Goal: Register for event/course

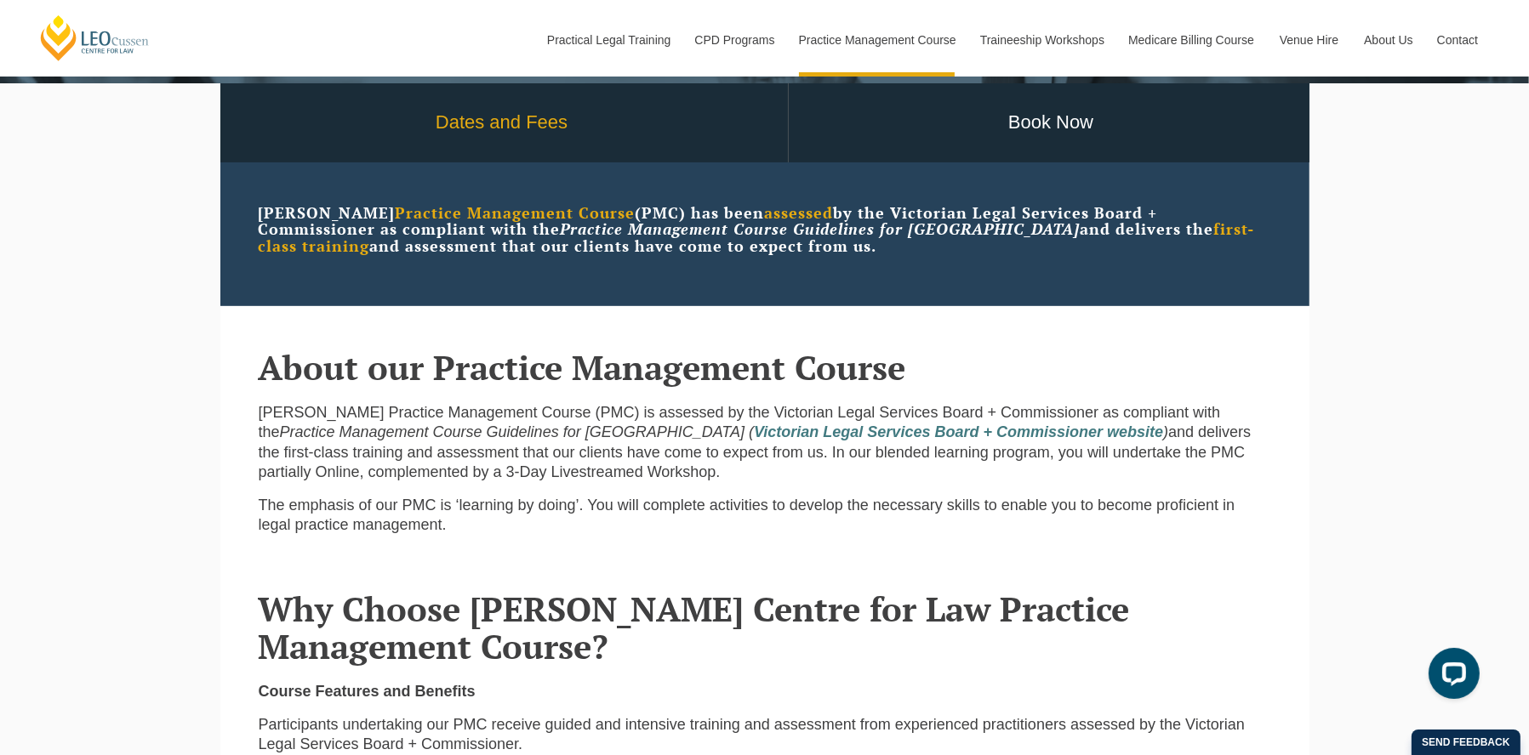
scroll to position [505, 0]
click at [511, 140] on link "Dates and Fees" at bounding box center [502, 122] width 572 height 79
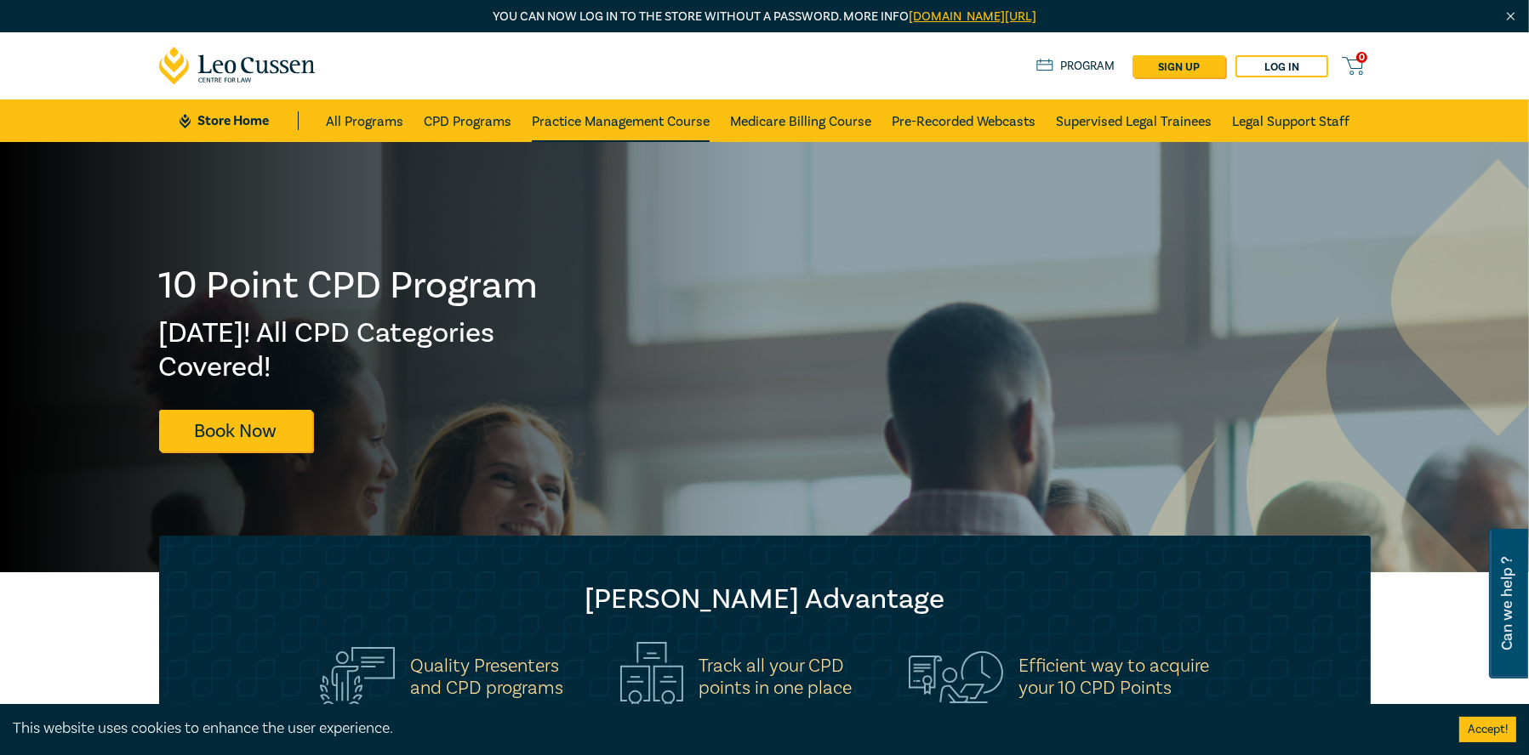
click at [638, 117] on link "Practice Management Course" at bounding box center [621, 121] width 178 height 43
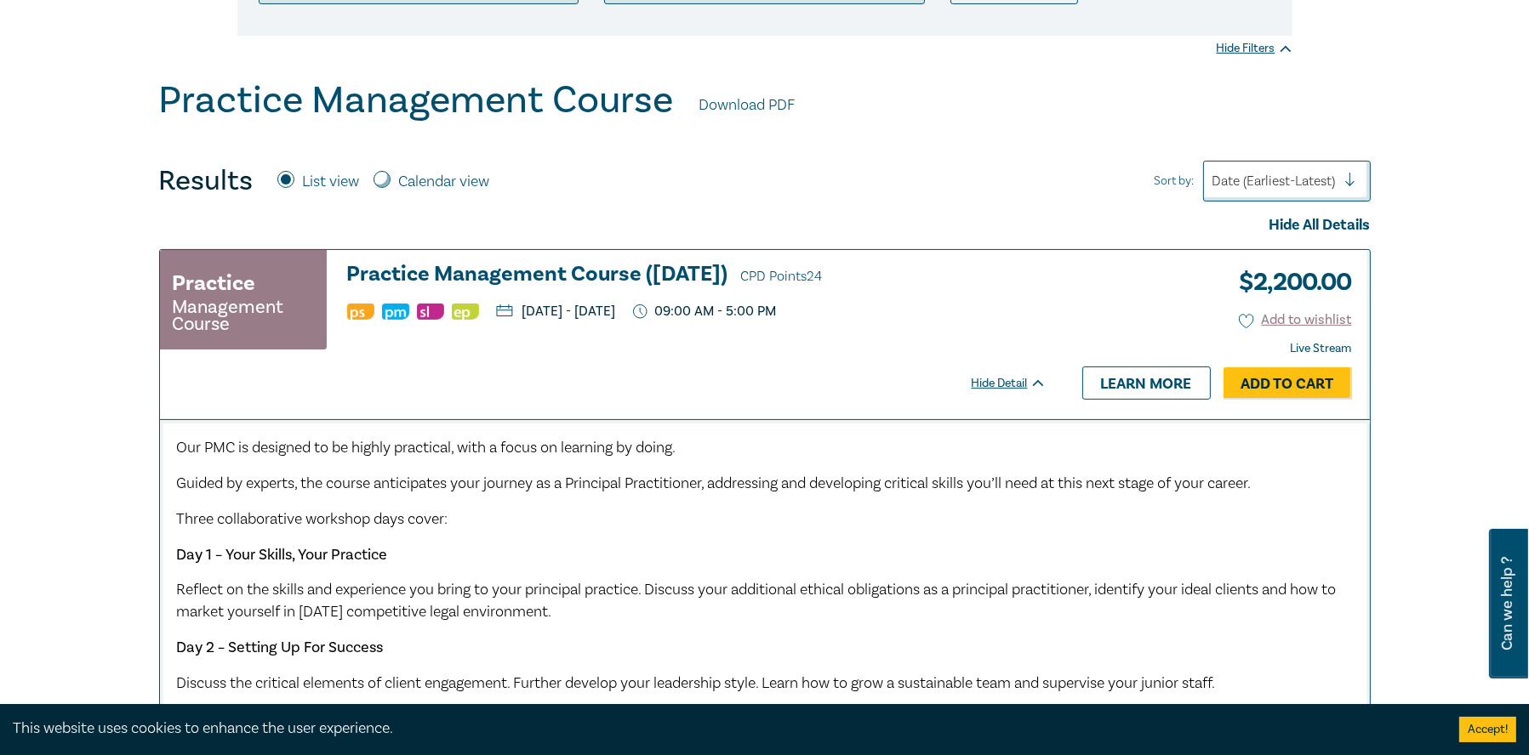
scroll to position [424, 0]
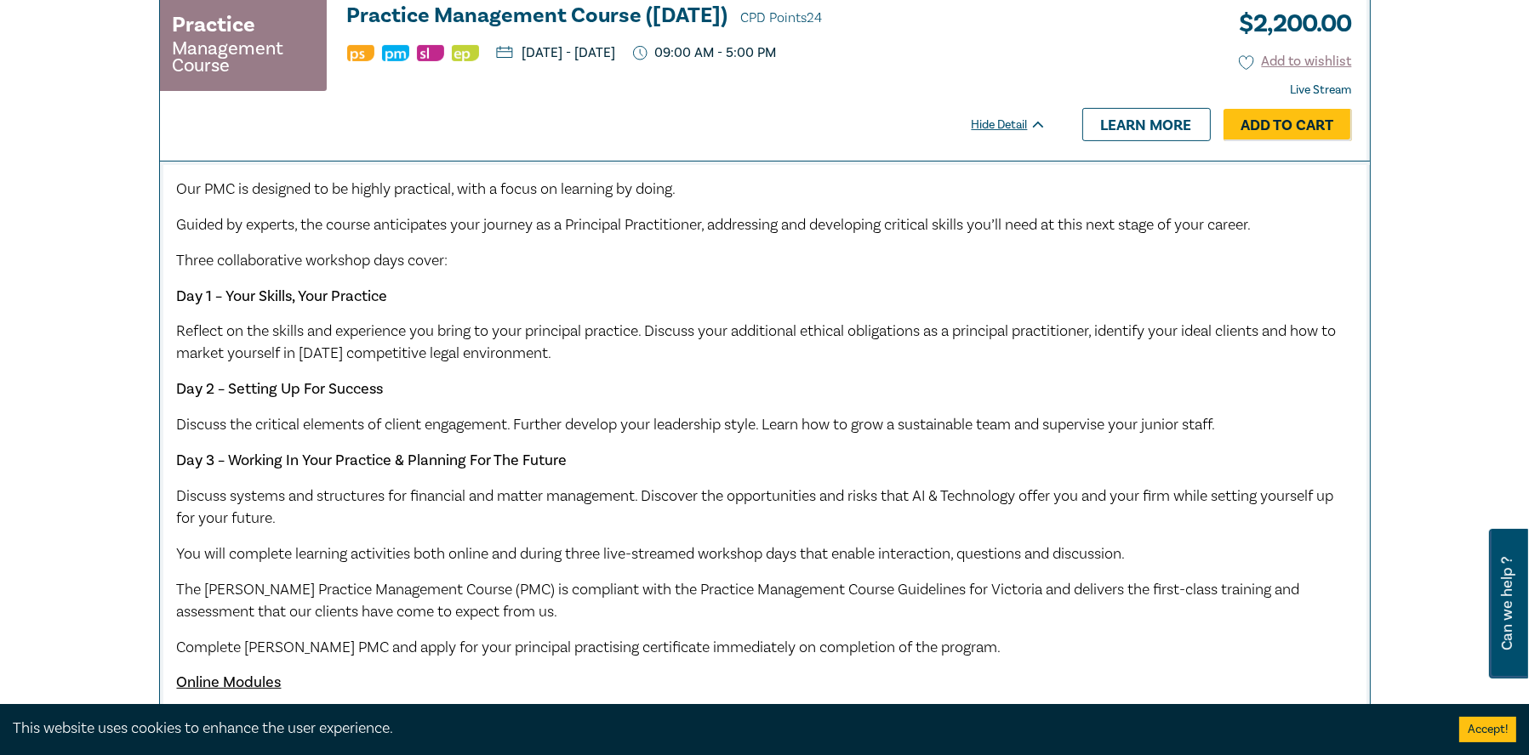
scroll to position [679, 0]
click at [763, 369] on div "Our PMC is designed to be highly practical, with a focus on learning by doing. …" at bounding box center [765, 471] width 1176 height 587
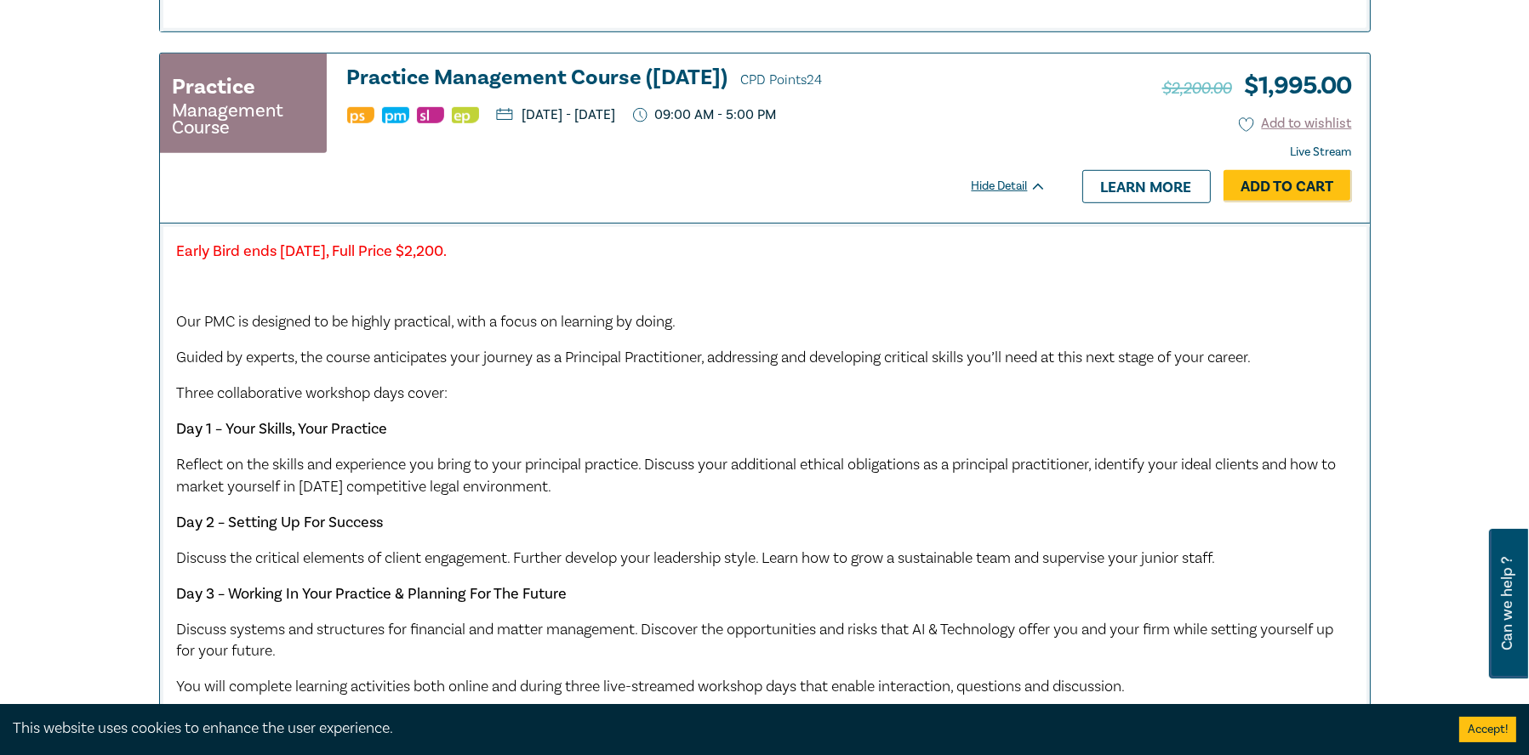
scroll to position [1444, 0]
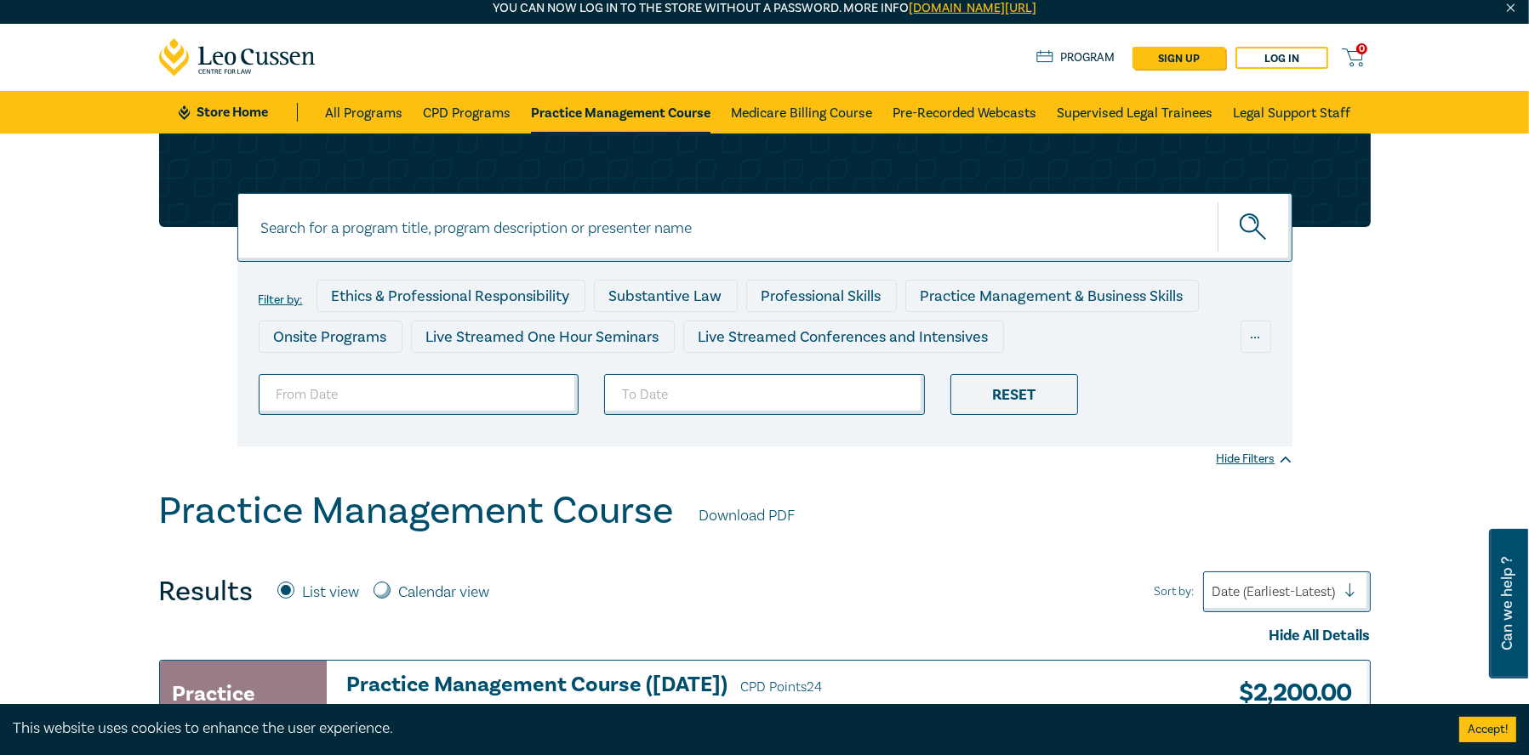
scroll to position [0, 0]
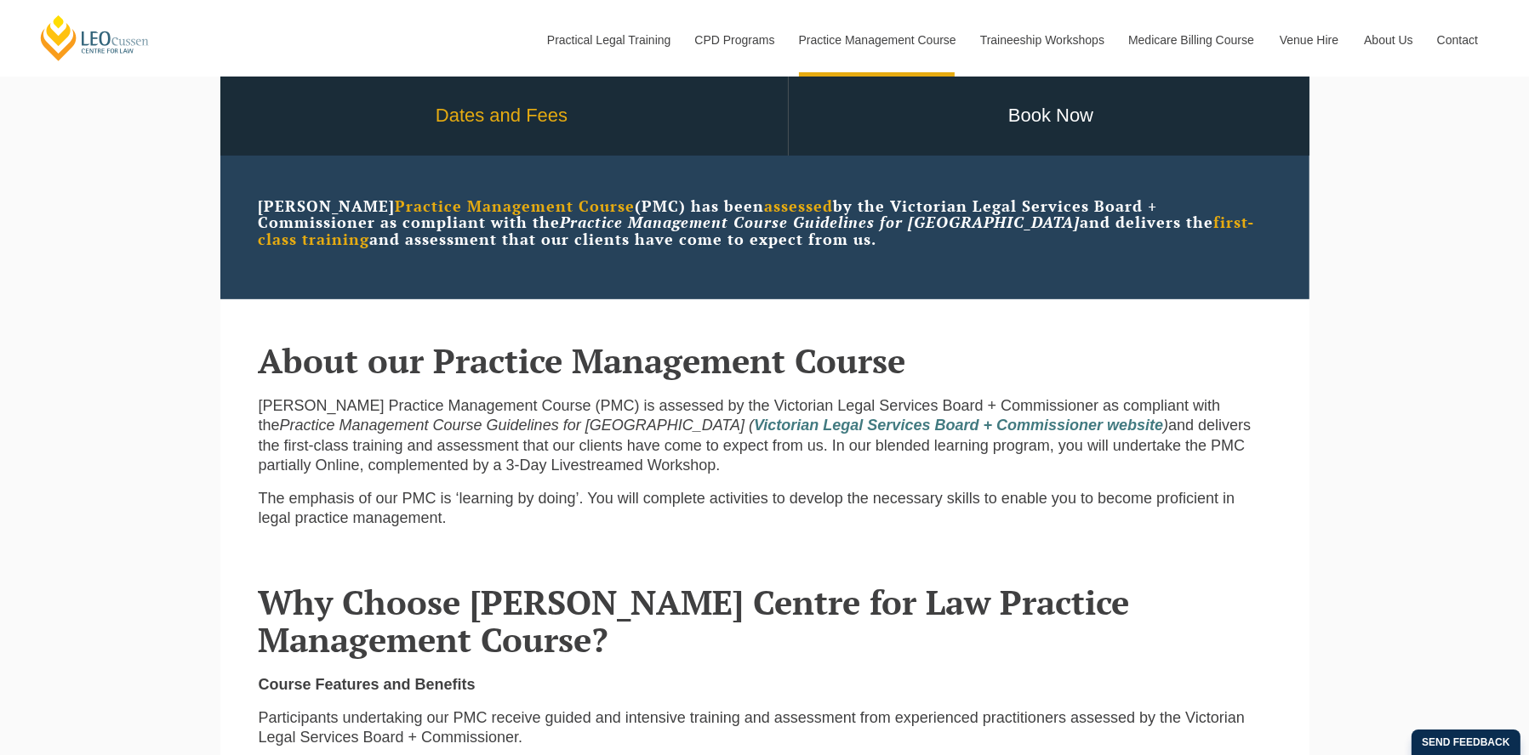
scroll to position [510, 0]
click at [595, 98] on link "Dates and Fees" at bounding box center [502, 116] width 572 height 79
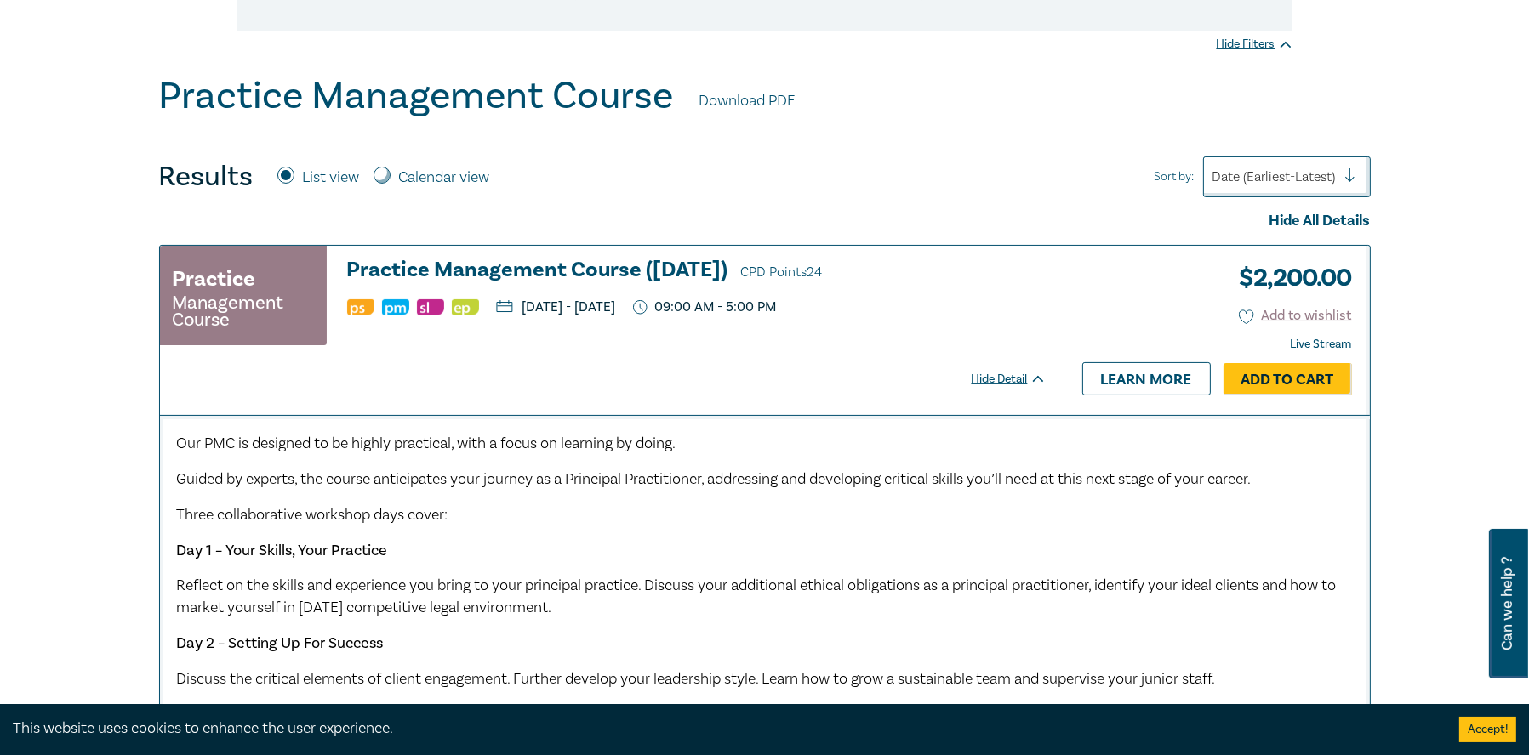
scroll to position [424, 0]
click at [866, 463] on div "Our PMC is designed to be highly practical, with a focus on learning by doing. …" at bounding box center [765, 725] width 1176 height 587
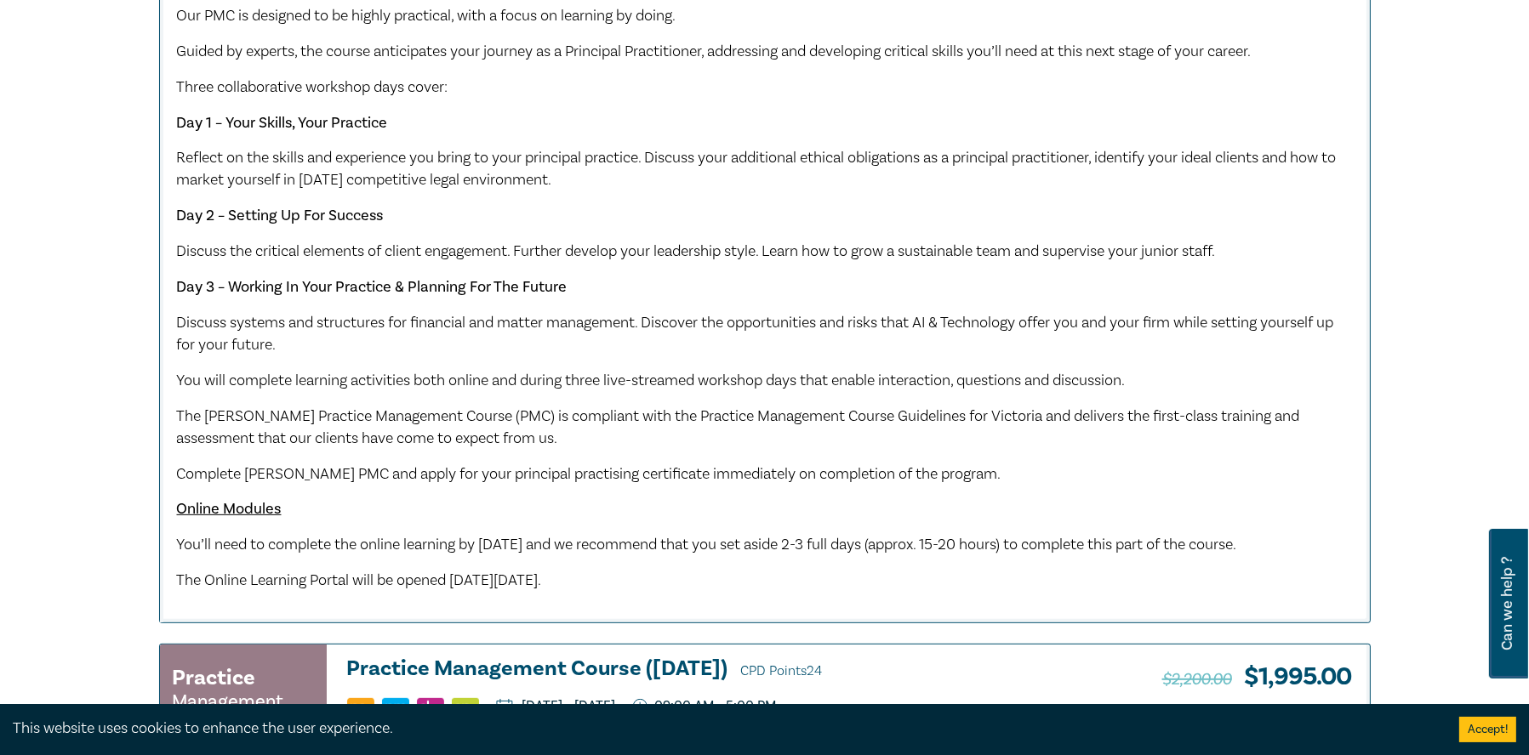
scroll to position [851, 0]
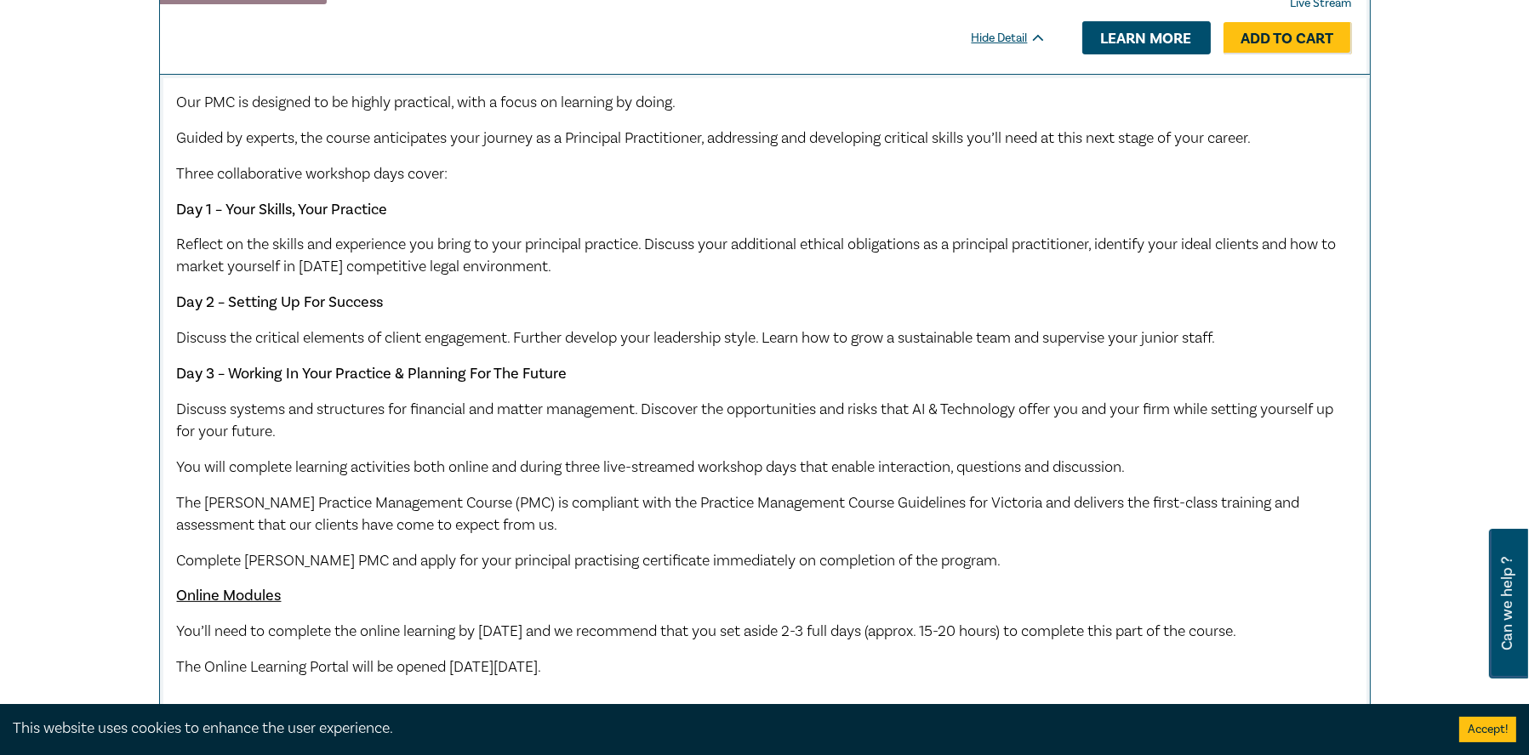
click at [1134, 40] on link "Learn more" at bounding box center [1146, 37] width 128 height 32
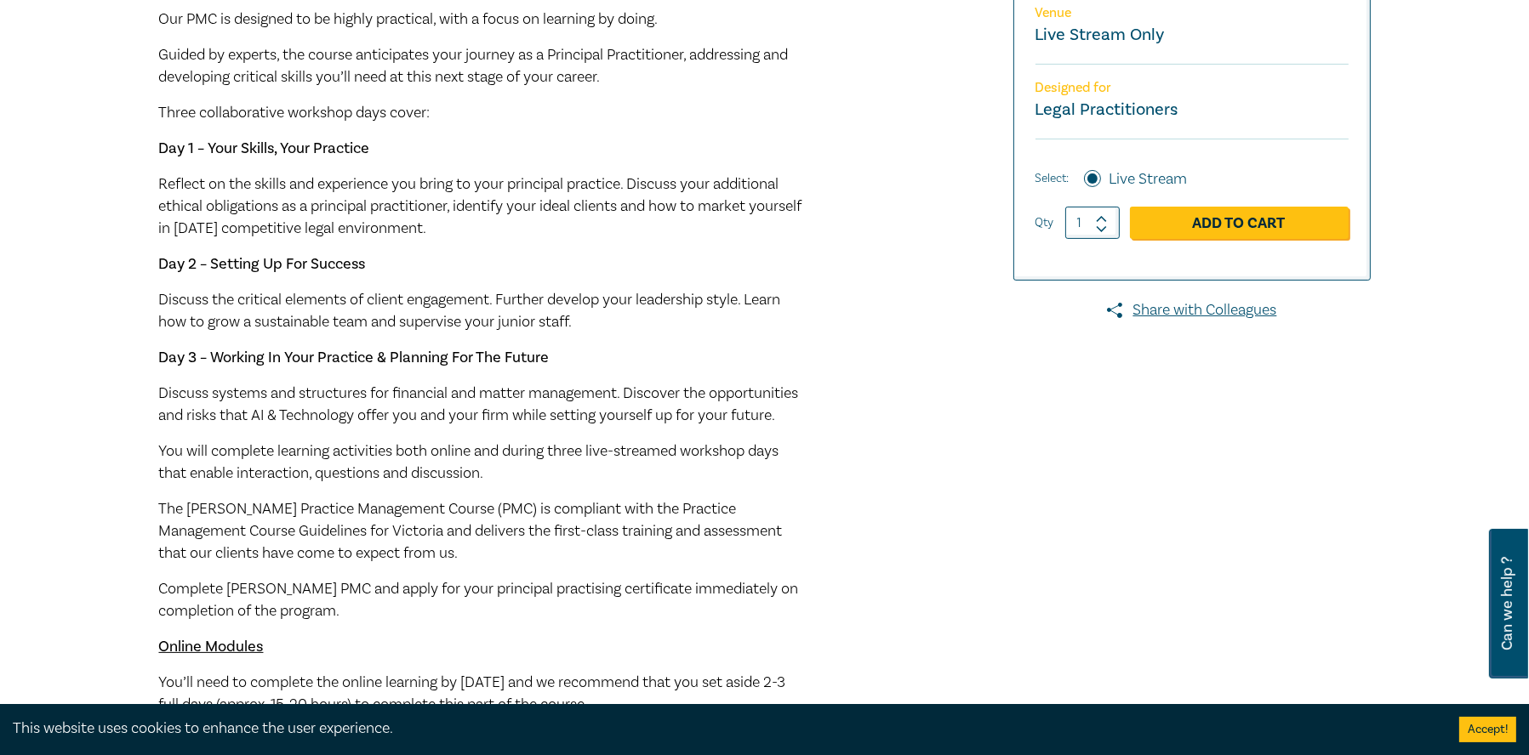
scroll to position [510, 0]
click at [555, 235] on p "Reflect on the skills and experience you bring to your principal practice. Disc…" at bounding box center [482, 206] width 646 height 66
drag, startPoint x: 520, startPoint y: 224, endPoint x: 157, endPoint y: 189, distance: 364.9
click at [157, 189] on div "Practice Management Course ([DATE]) M25006 Practice Management Course CPD Point…" at bounding box center [559, 251] width 821 height 1078
click at [419, 203] on span "Reflect on the skills and experience you bring to your principal practice. Disc…" at bounding box center [480, 206] width 643 height 64
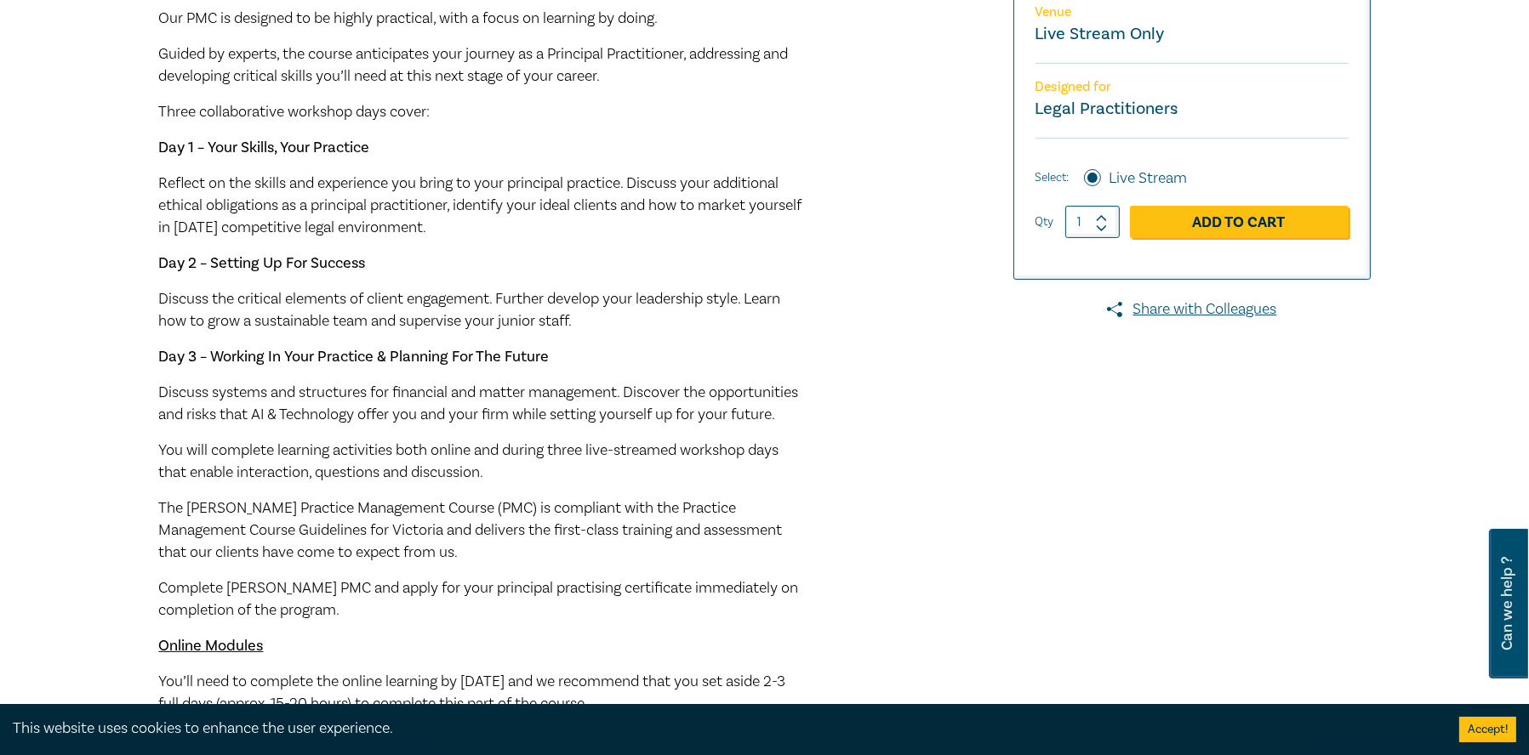
drag, startPoint x: 236, startPoint y: 199, endPoint x: 439, endPoint y: 210, distance: 203.6
click at [439, 210] on span "Reflect on the skills and experience you bring to your principal practice. Disc…" at bounding box center [480, 206] width 643 height 64
drag, startPoint x: 479, startPoint y: 227, endPoint x: 492, endPoint y: 236, distance: 15.3
click at [479, 228] on span "Reflect on the skills and experience you bring to your principal practice. Disc…" at bounding box center [480, 206] width 643 height 64
drag, startPoint x: 492, startPoint y: 236, endPoint x: 102, endPoint y: 189, distance: 392.4
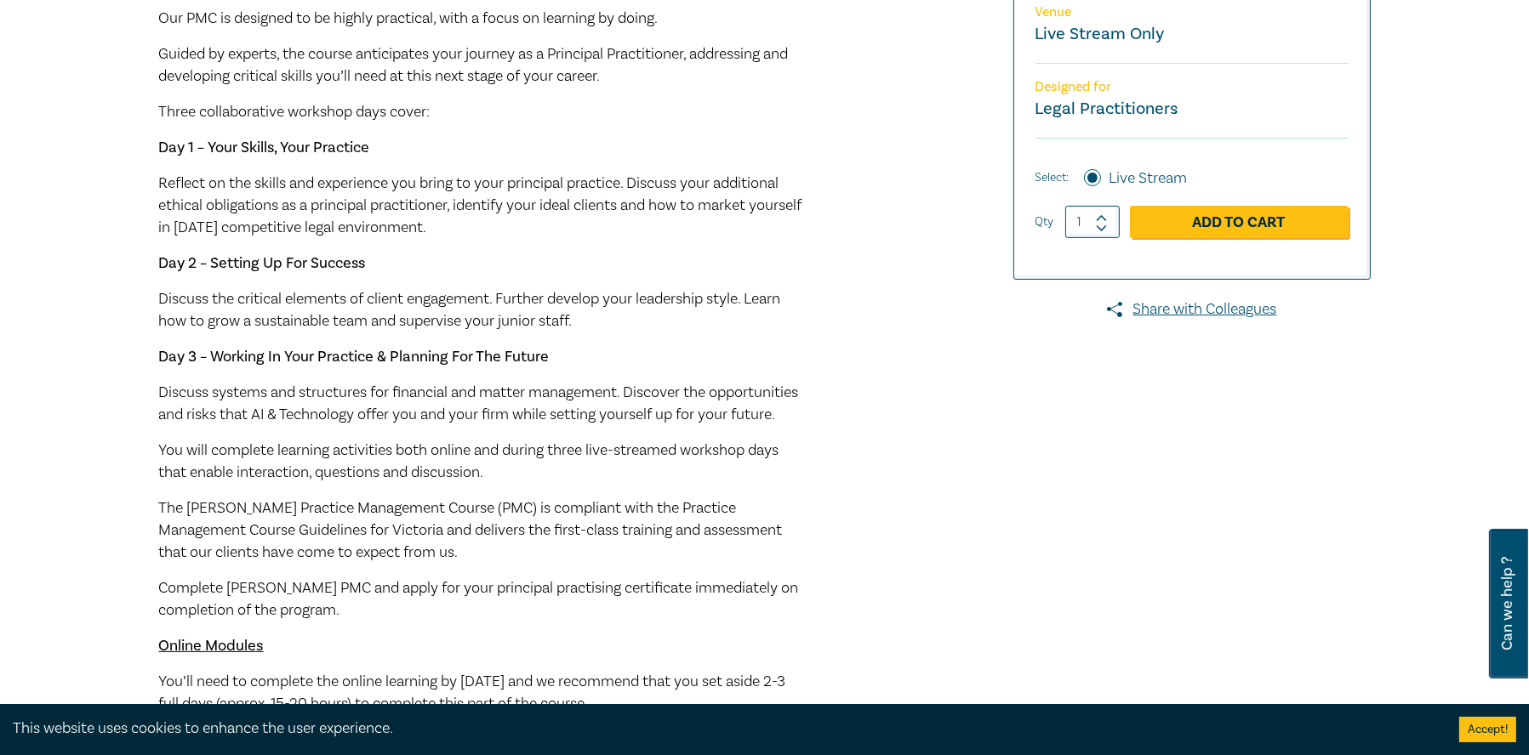
click at [102, 189] on div "Practice Management Course (October 2025) M25006 Practice Management Course CPD…" at bounding box center [764, 251] width 1529 height 1239
click at [402, 209] on span "Reflect on the skills and experience you bring to your principal practice. Disc…" at bounding box center [480, 206] width 643 height 64
click at [503, 225] on p "Reflect on the skills and experience you bring to your principal practice. Disc…" at bounding box center [482, 206] width 646 height 66
click at [505, 228] on p "Reflect on the skills and experience you bring to your principal practice. Disc…" at bounding box center [482, 206] width 646 height 66
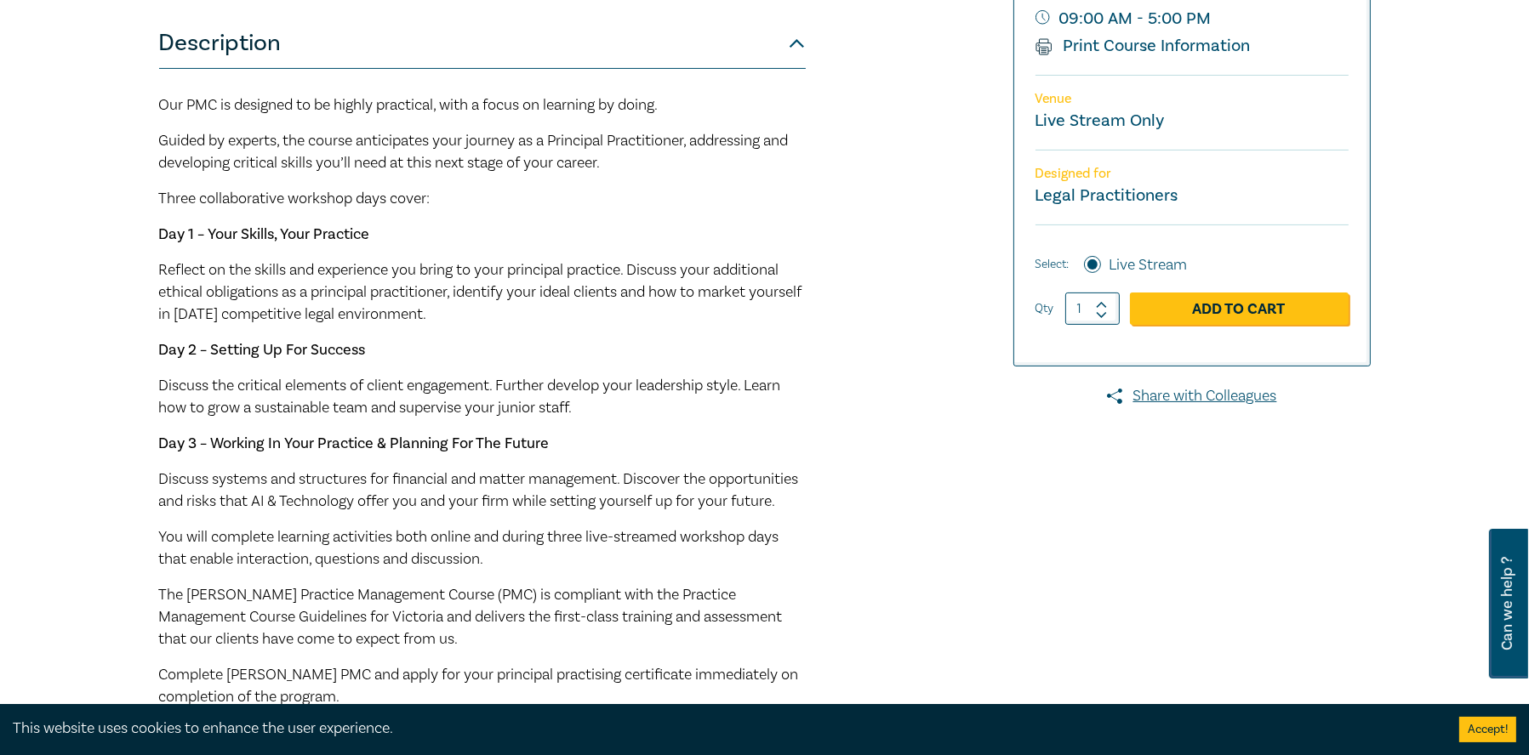
scroll to position [425, 0]
click at [483, 193] on p "Three collaborative workshop days cover:" at bounding box center [482, 197] width 646 height 22
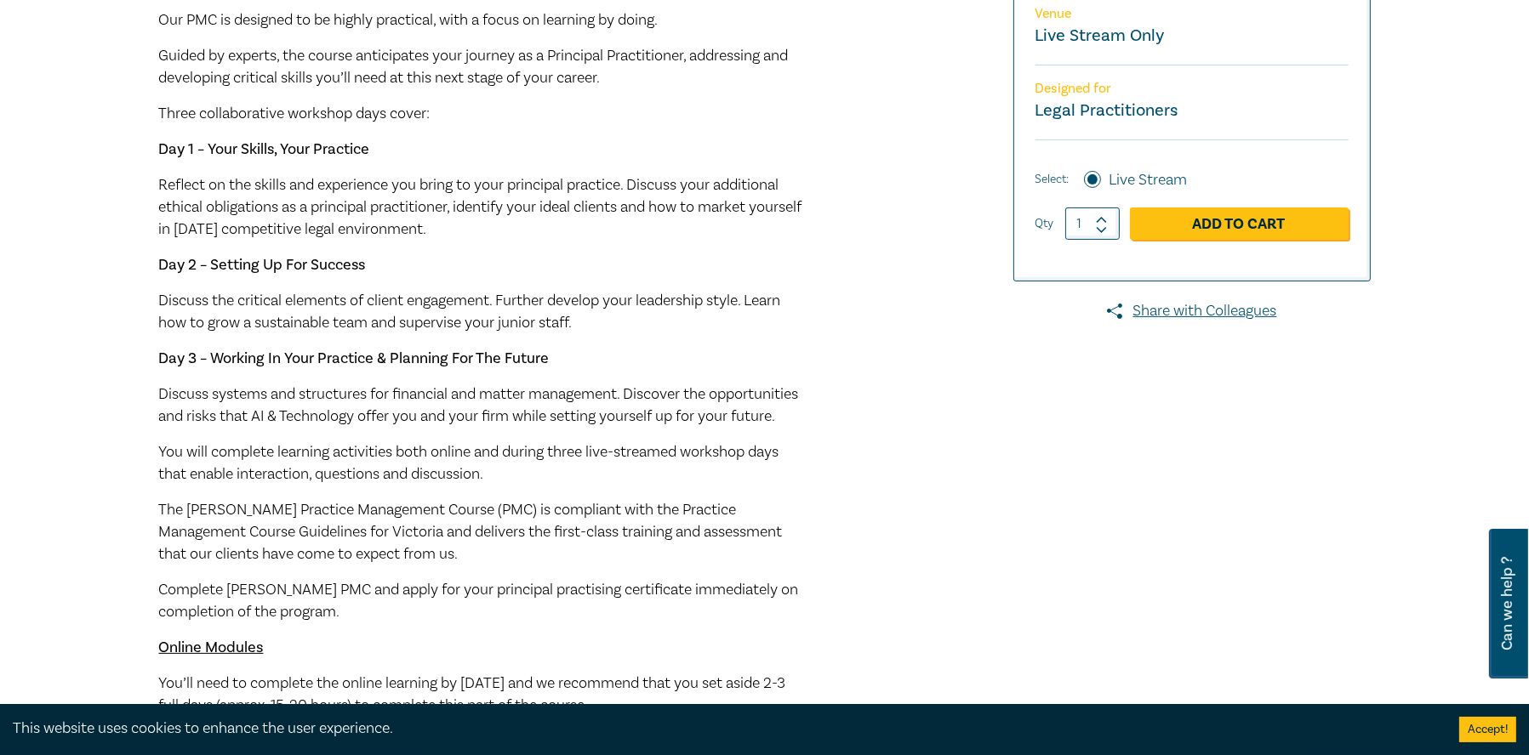
scroll to position [510, 0]
click at [332, 255] on strong "Day 2 – Setting Up For Success" at bounding box center [262, 263] width 207 height 20
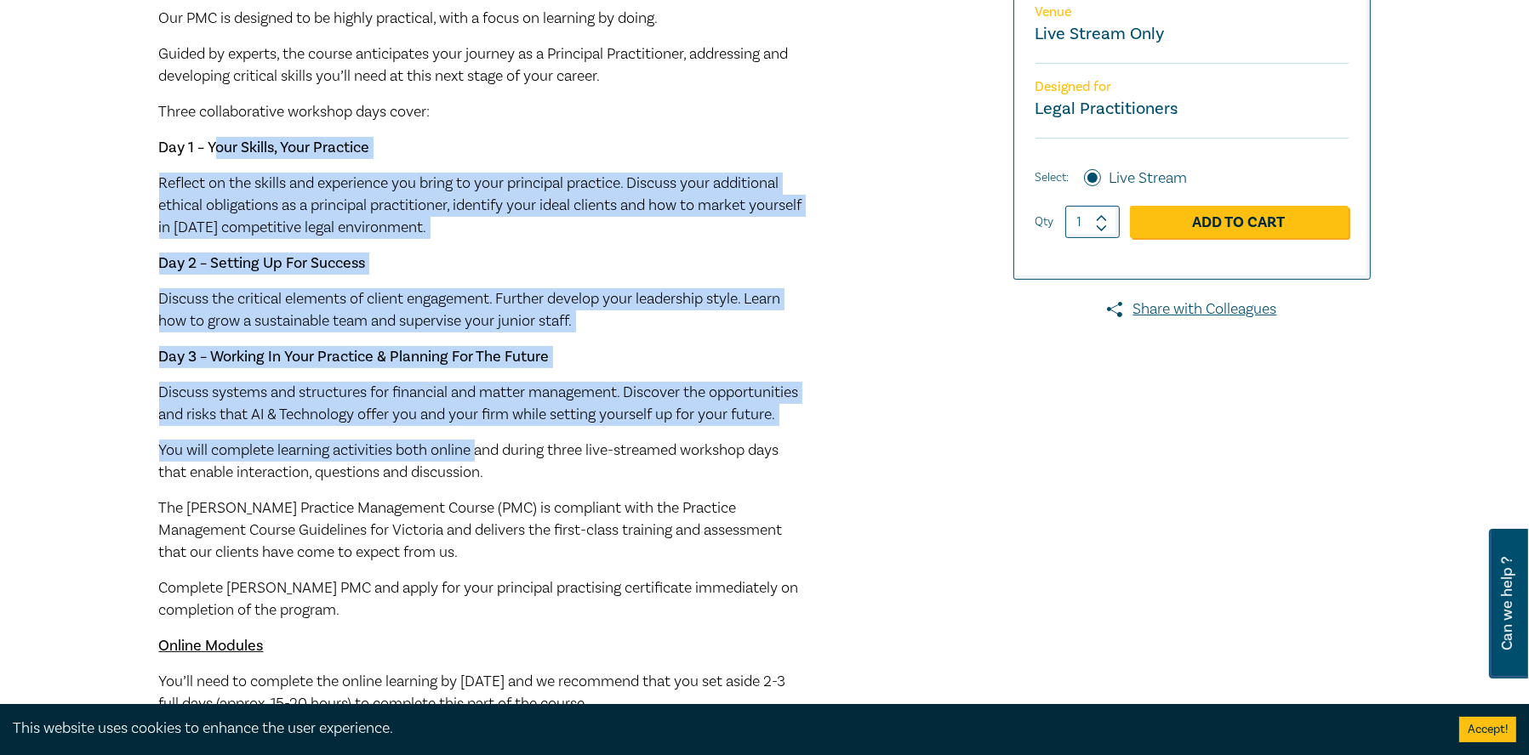
drag, startPoint x: 216, startPoint y: 134, endPoint x: 481, endPoint y: 486, distance: 441.0
click at [481, 486] on div "Our PMC is designed to be highly practical, with a focus on learning by doing. …" at bounding box center [482, 379] width 646 height 743
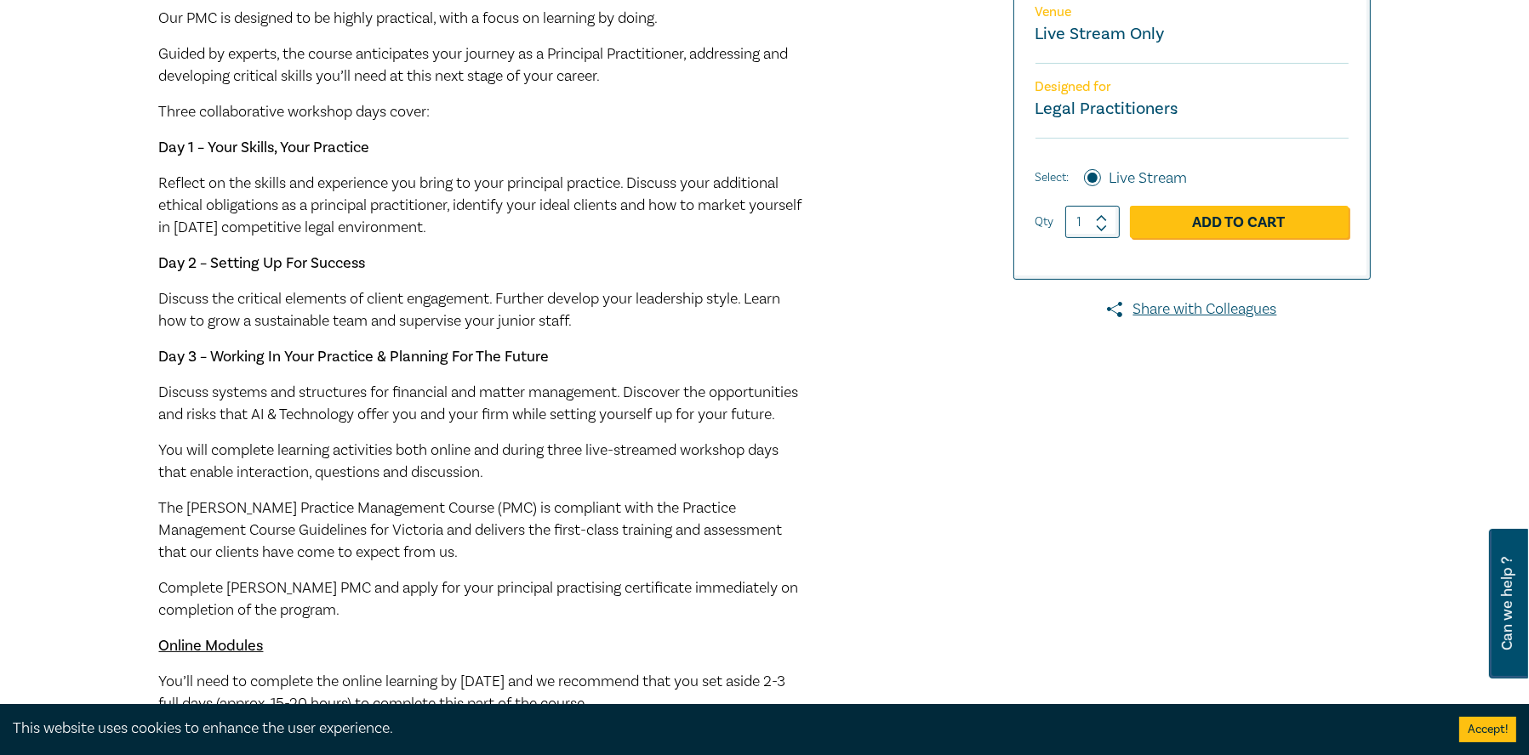
click at [448, 535] on span "The Leo Cussen Practice Management Course (PMC) is compliant with the Practice …" at bounding box center [471, 530] width 624 height 64
click at [817, 446] on div "Practice Management Course (October 2025) M25006 Practice Management Course CPD…" at bounding box center [559, 251] width 821 height 1078
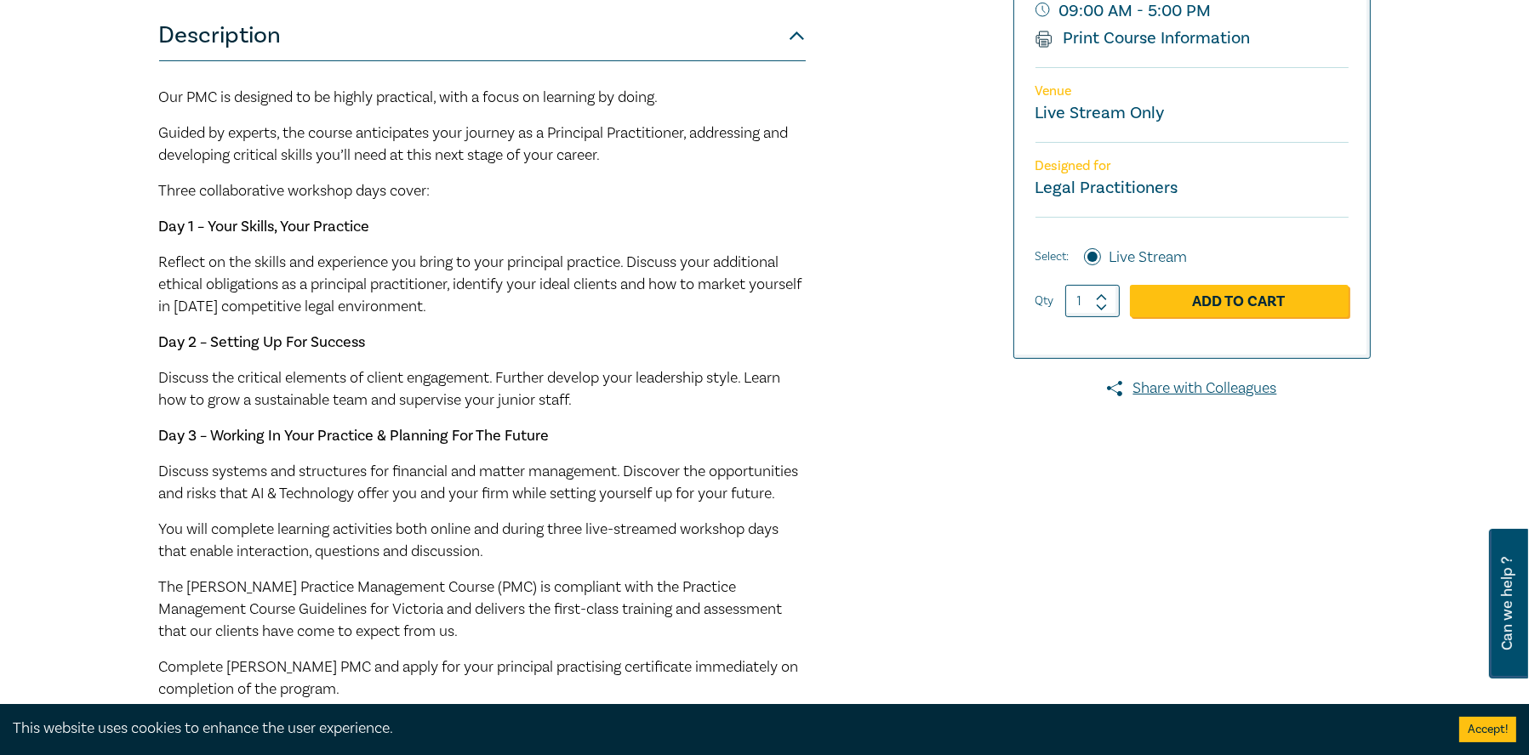
scroll to position [424, 0]
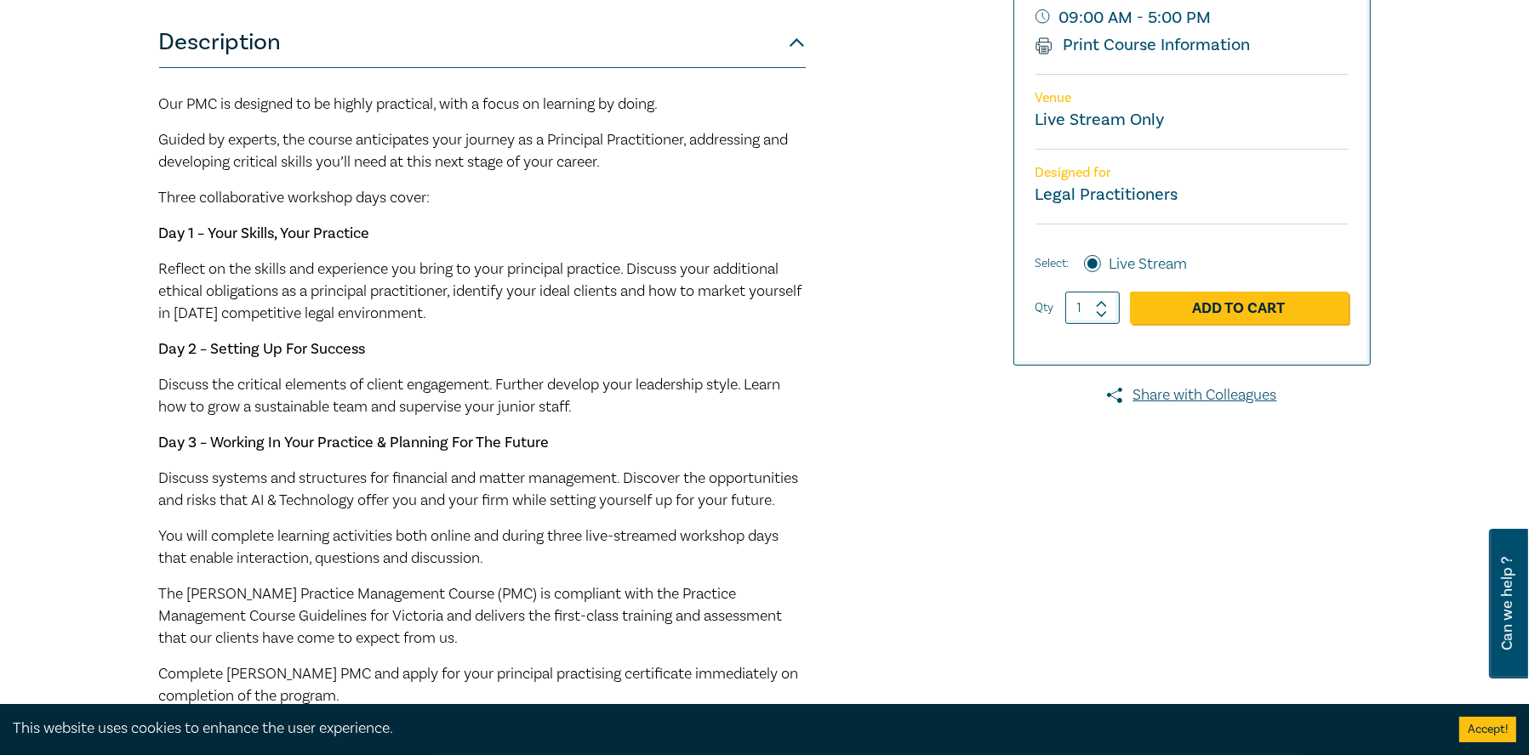
click at [878, 449] on div "Practice Management Course (October 2025) M25006 Practice Management Course CPD…" at bounding box center [559, 337] width 821 height 1078
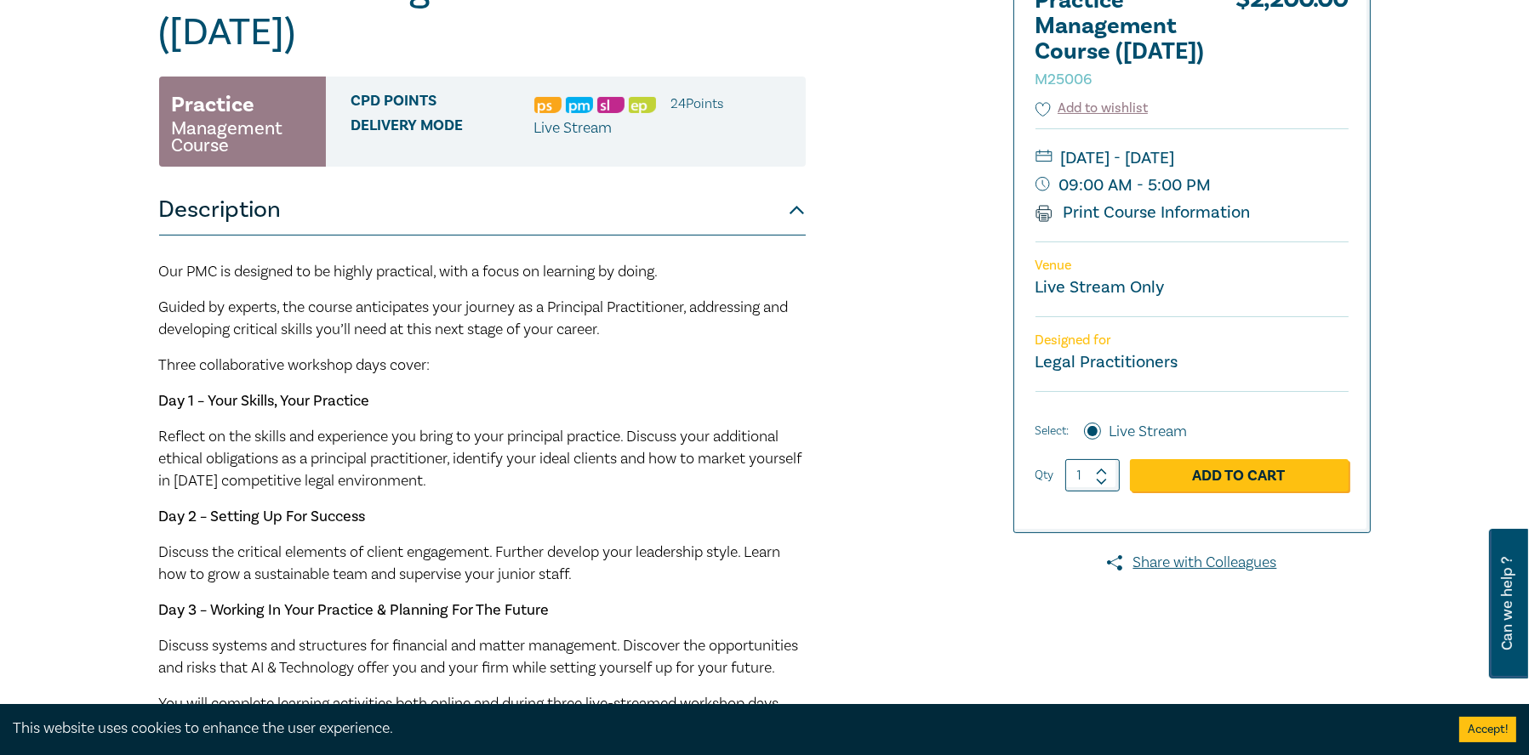
scroll to position [255, 0]
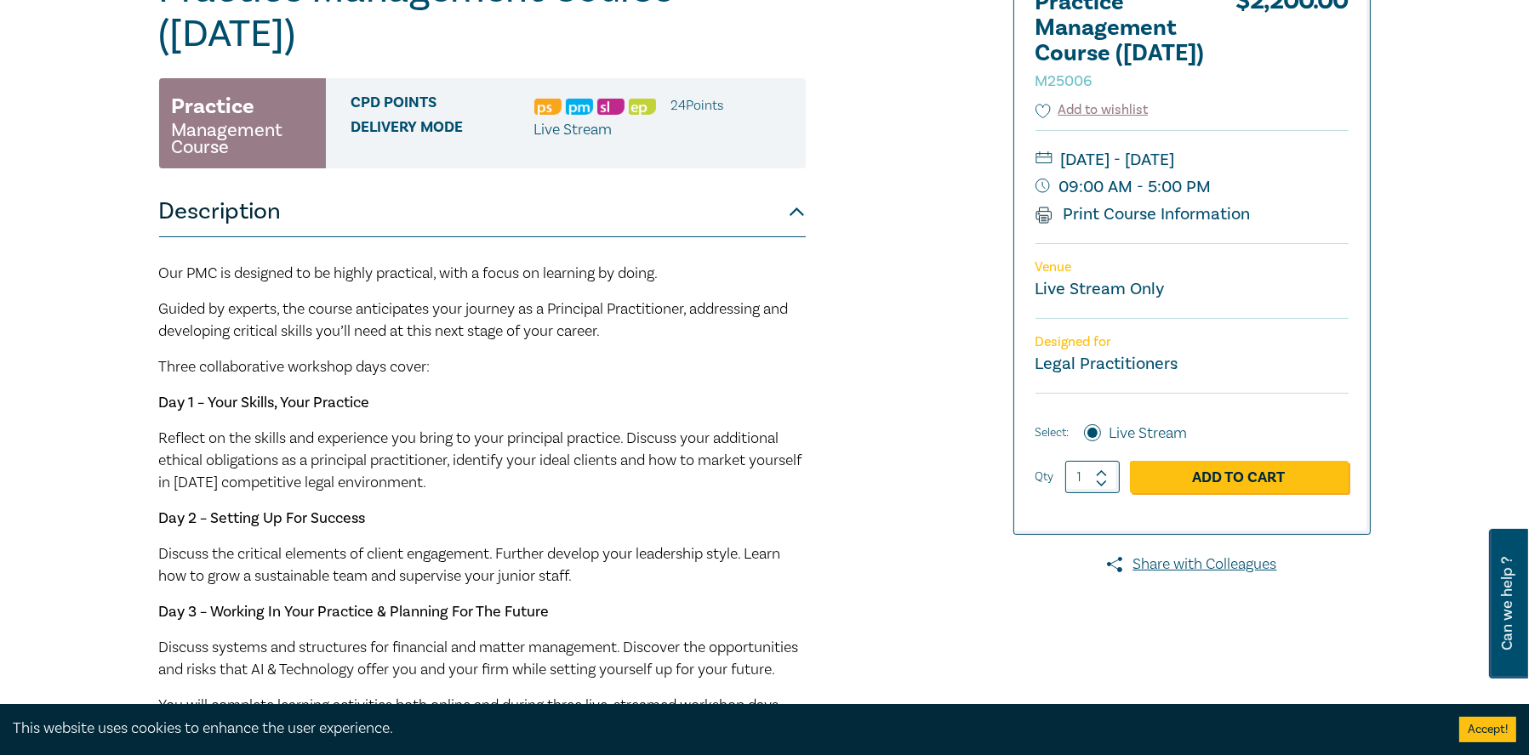
click at [854, 413] on div "Practice Management Course (October 2025) M25006 Practice Management Course CPD…" at bounding box center [559, 507] width 821 height 1078
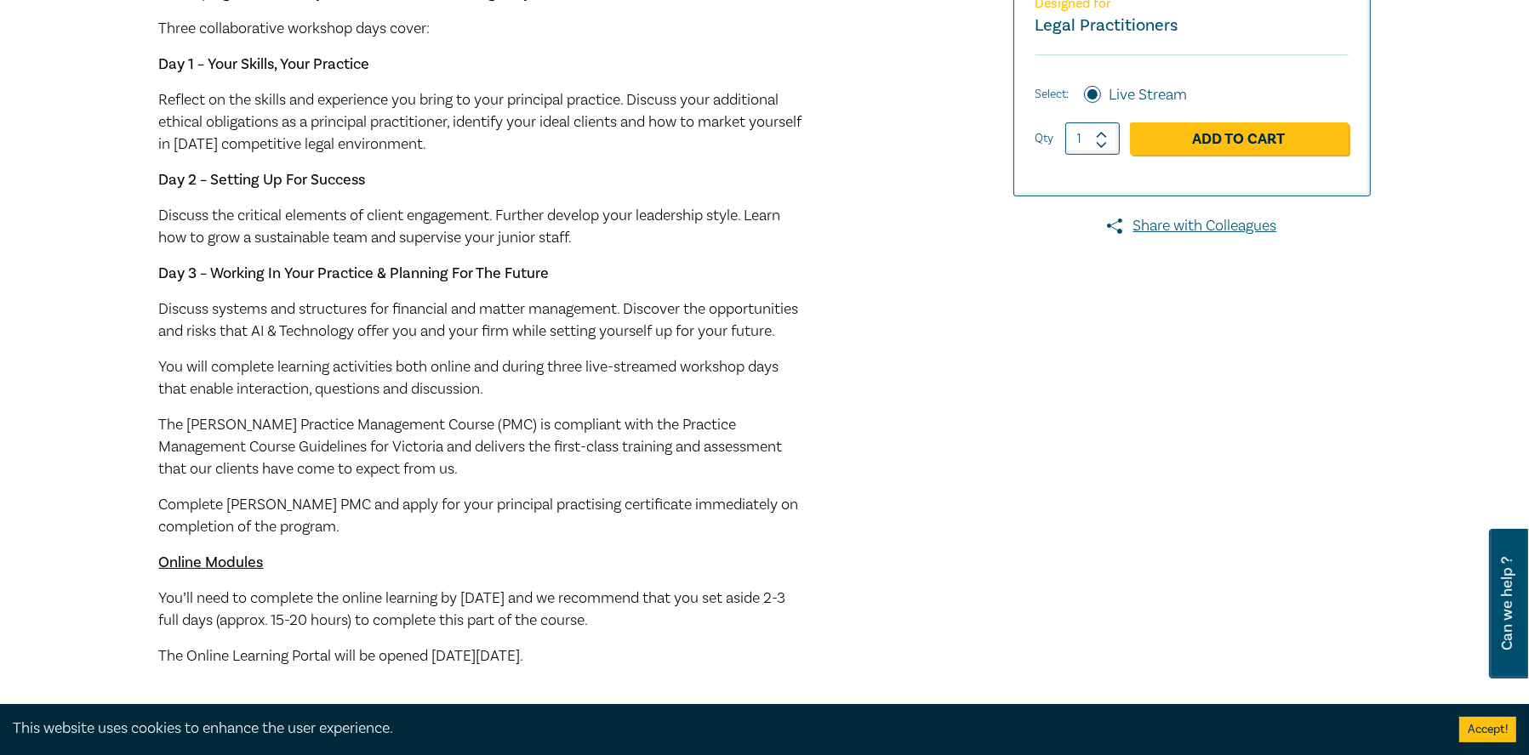
scroll to position [595, 0]
click at [1040, 467] on div at bounding box center [1175, 166] width 411 height 1078
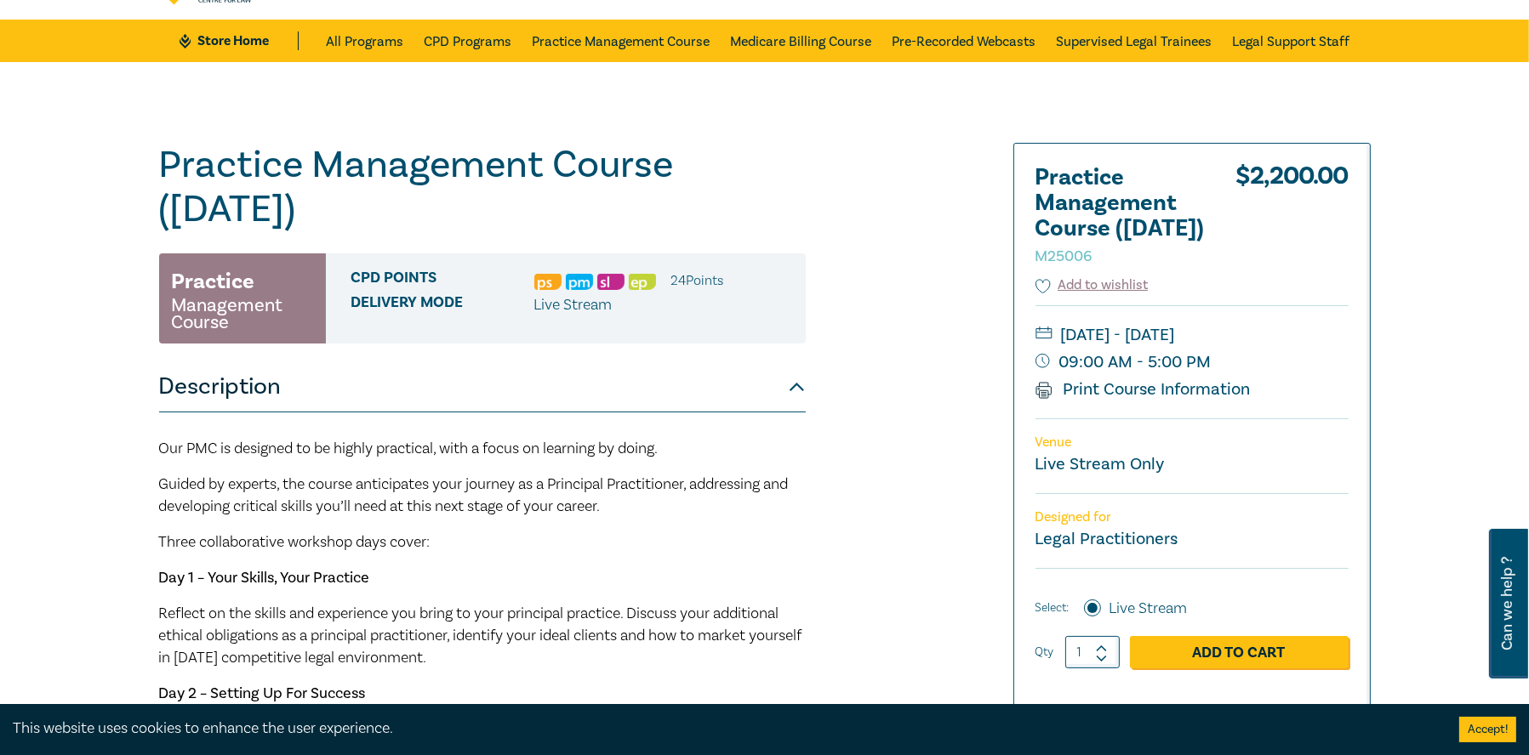
scroll to position [0, 0]
